Goal: Task Accomplishment & Management: Complete application form

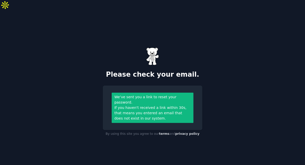
click at [227, 95] on div "Please check your email. We’ve sent you a link to reset your password. If you h…" at bounding box center [152, 92] width 305 height 165
click at [75, 47] on div "Please check your email. We’ve sent you a link to reset your password. If you h…" at bounding box center [152, 92] width 305 height 165
click at [211, 15] on div "Please check your email. We’ve sent you a link to reset your password. If you h…" at bounding box center [152, 92] width 305 height 165
click at [155, 54] on img at bounding box center [152, 56] width 13 height 18
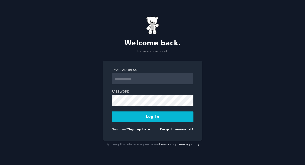
click at [131, 129] on link "Sign up here" at bounding box center [139, 130] width 22 height 4
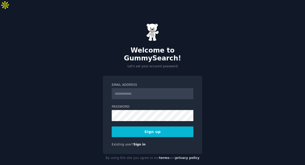
click at [127, 88] on input "Email Address" at bounding box center [153, 93] width 82 height 11
type input "**********"
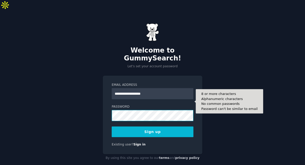
click at [112, 126] on button "Sign up" at bounding box center [153, 131] width 82 height 11
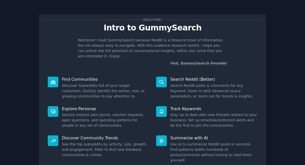
scroll to position [33, 0]
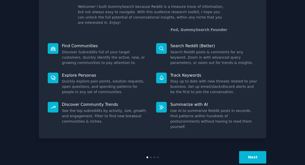
click at [259, 151] on button "Next" at bounding box center [252, 157] width 27 height 12
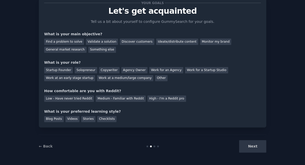
scroll to position [17, 0]
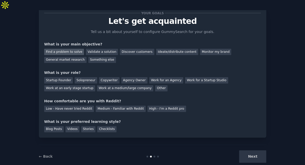
click at [66, 49] on div "Find a problem to solve" at bounding box center [64, 52] width 40 height 6
click at [137, 49] on div "Discover customers" at bounding box center [137, 52] width 34 height 6
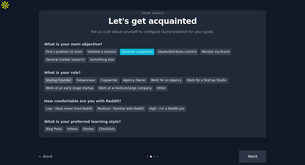
click at [58, 77] on div "Startup Founder" at bounding box center [58, 80] width 29 height 6
drag, startPoint x: 97, startPoint y: 97, endPoint x: 82, endPoint y: 107, distance: 18.1
click at [97, 106] on div "Medium - Familiar with Reddit" at bounding box center [121, 109] width 50 height 6
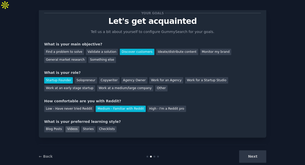
click at [66, 126] on div "Videos" at bounding box center [72, 129] width 14 height 6
click at [56, 126] on div "Blog Posts" at bounding box center [54, 129] width 20 height 6
click at [67, 126] on div "Videos" at bounding box center [72, 129] width 14 height 6
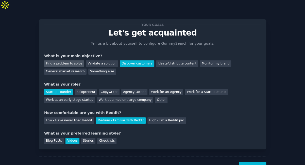
scroll to position [6, 0]
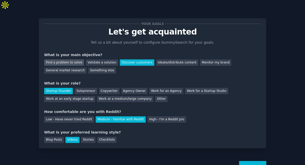
drag, startPoint x: 252, startPoint y: 156, endPoint x: 67, endPoint y: 54, distance: 210.9
click at [67, 54] on div "Your goals Let's get acquainted Tell us a bit about yourself to configure Gummy…" at bounding box center [152, 94] width 227 height 167
click at [67, 59] on div "Find a problem to solve" at bounding box center [64, 62] width 40 height 6
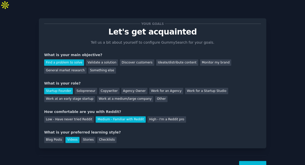
click at [245, 161] on button "Next" at bounding box center [252, 167] width 27 height 12
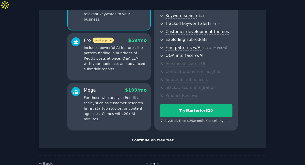
scroll to position [76, 0]
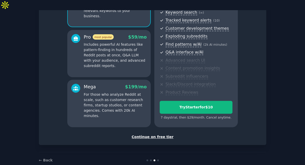
click at [153, 134] on div "Continue on free tier" at bounding box center [152, 136] width 217 height 5
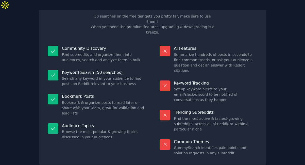
scroll to position [32, 0]
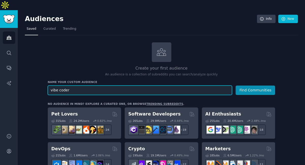
type input "vibe coders"
